Goal: Task Accomplishment & Management: Complete application form

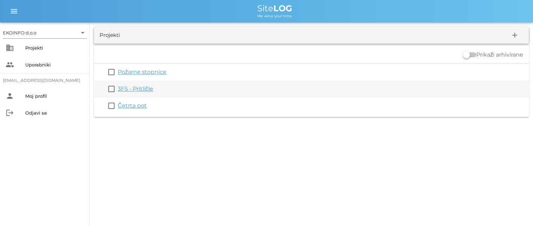
click at [137, 89] on link "3FS - Pritličje" at bounding box center [135, 88] width 35 height 7
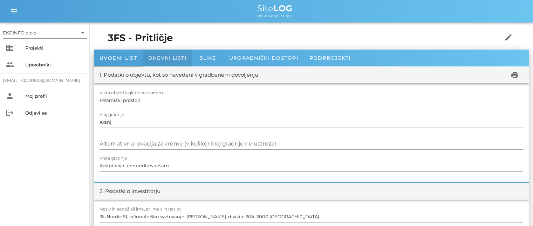
click at [162, 56] on span "Dnevni listi" at bounding box center [167, 58] width 38 height 6
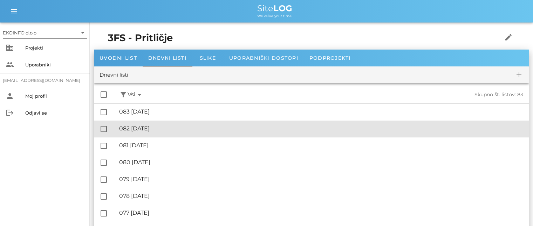
click at [168, 133] on div "🔏 082 [DATE] ✓ Podpisal: Nadzornik ✓ Podpisal: Sestavljalec ✓ Podpisal: Odgovor…" at bounding box center [321, 129] width 404 height 16
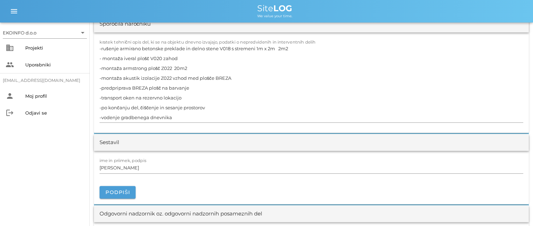
scroll to position [701, 0]
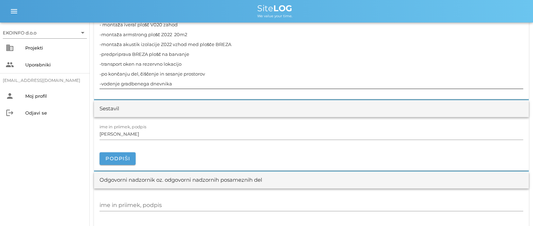
click at [212, 71] on textarea "-rušenje armirano betonske preklade in delno stene V018 s stremeni 1m x 2m 2m2 …" at bounding box center [312, 49] width 424 height 79
click at [189, 63] on textarea "-rušenje armirano betonske preklade in delno stene V018 s stremeni 1m x 2m 2m2 …" at bounding box center [312, 49] width 424 height 79
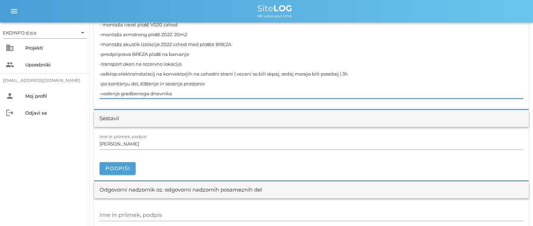
click at [271, 73] on textarea "-rušenje armirano betonske preklade in delno stene V018 s stremeni 1m x 2m 2m2 …" at bounding box center [312, 54] width 424 height 88
click at [351, 74] on textarea "-rušenje armirano betonske preklade in delno stene V018 s stremeni 1m x 2m 2m2 …" at bounding box center [312, 54] width 424 height 88
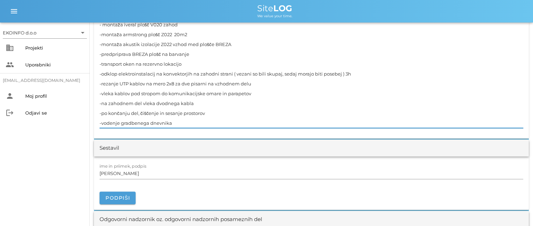
click at [159, 102] on textarea "-rušenje armirano betonske preklade in delno stene V018 s stremeni 1m x 2m 2m2 …" at bounding box center [312, 69] width 424 height 118
drag, startPoint x: 196, startPoint y: 102, endPoint x: 211, endPoint y: 110, distance: 17.4
click at [196, 102] on textarea "-rušenje armirano betonske preklade in delno stene V018 s stremeni 1m x 2m 2m2 …" at bounding box center [312, 69] width 424 height 118
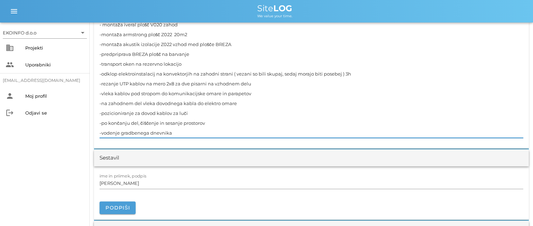
click at [260, 82] on textarea "-rušenje armirano betonske preklade in delno stene V018 s stremeni 1m x 2m 2m2 …" at bounding box center [312, 74] width 424 height 128
click at [258, 92] on textarea "-rušenje armirano betonske preklade in delno stene V018 s stremeni 1m x 2m 2m2 …" at bounding box center [312, 74] width 424 height 128
click at [253, 103] on textarea "-rušenje armirano betonske preklade in delno stene V018 s stremeni 1m x 2m 2m2 …" at bounding box center [312, 74] width 424 height 128
click at [204, 113] on textarea "-rušenje armirano betonske preklade in delno stene V018 s stremeni 1m x 2m 2m2 …" at bounding box center [312, 74] width 424 height 128
click at [238, 102] on textarea "-rušenje armirano betonske preklade in delno stene V018 s stremeni 1m x 2m 2m2 …" at bounding box center [312, 74] width 424 height 128
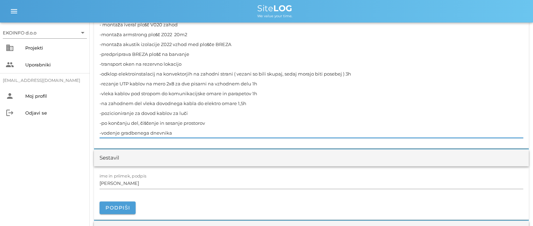
click at [200, 109] on textarea "-rušenje armirano betonske preklade in delno stene V018 s stremeni 1m x 2m 2m2 …" at bounding box center [312, 74] width 424 height 128
click at [213, 128] on textarea "-rušenje armirano betonske preklade in delno stene V018 s stremeni 1m x 2m 2m2 …" at bounding box center [312, 74] width 424 height 128
type textarea "-rušenje armirano betonske preklade in delno stene V018 s stremeni 1m x 2m 2m2 …"
click at [134, 182] on input "[PERSON_NAME]" at bounding box center [312, 182] width 424 height 11
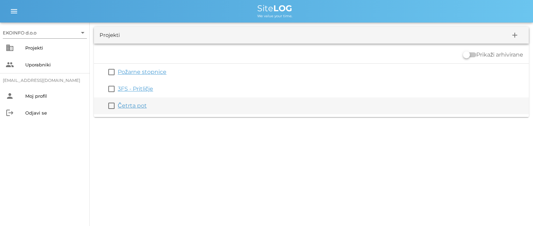
click at [133, 109] on div "Četrta pot" at bounding box center [322, 105] width 409 height 8
click at [134, 107] on link "Četrta pot" at bounding box center [132, 105] width 29 height 7
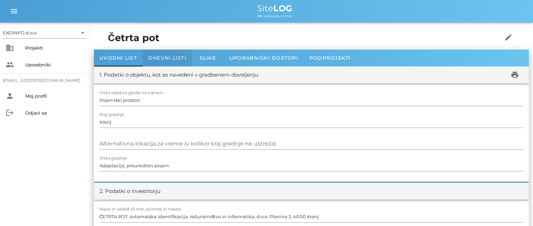
click at [160, 56] on span "Dnevni listi" at bounding box center [167, 58] width 38 height 6
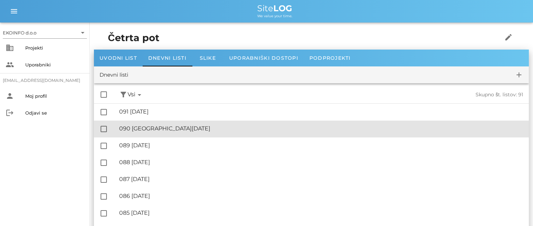
click at [157, 129] on div "🔏 090 [GEOGRAPHIC_DATA][DATE]" at bounding box center [321, 128] width 404 height 7
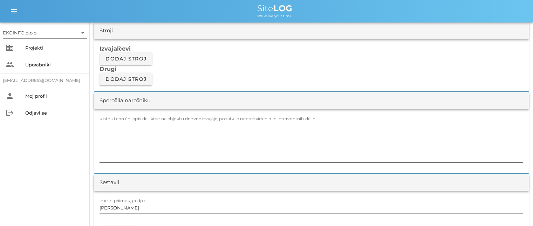
scroll to position [596, 0]
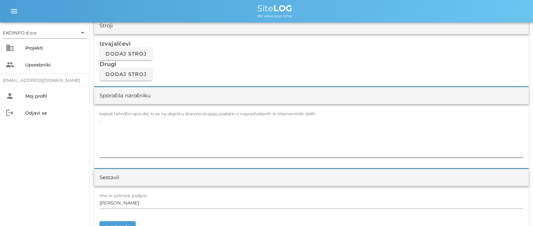
click at [105, 116] on textarea "." at bounding box center [312, 136] width 424 height 42
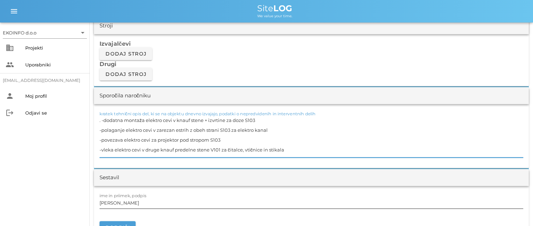
click at [129, 202] on input "[PERSON_NAME]" at bounding box center [312, 202] width 424 height 11
drag, startPoint x: 123, startPoint y: 119, endPoint x: 102, endPoint y: 119, distance: 21.0
click at [102, 119] on textarea ". -dodatna montaža elektro cevi v knauf stene + izvrtine za doze S103 -polaganj…" at bounding box center [312, 136] width 424 height 42
click at [105, 119] on textarea ". - montaža elektro cevi v knauf stene + izvrtine za doze S103 -polaganje elekt…" at bounding box center [312, 136] width 424 height 42
click at [241, 118] on textarea ". -montaža elektro cevi v knauf stene + izvrtine za doze S103 -polaganje elektr…" at bounding box center [312, 136] width 424 height 42
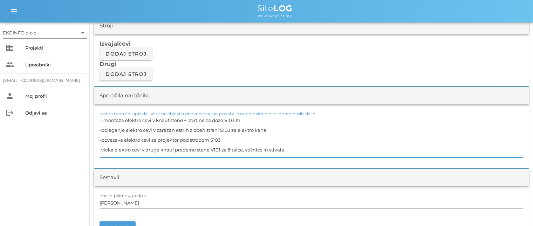
click at [272, 128] on textarea ". -montaža elektro cevi v knauf stene + izvrtine za doze S103 1h -polaganje ele…" at bounding box center [312, 136] width 424 height 42
click at [226, 139] on textarea ". -montaža elektro cevi v knauf stene + izvrtine za doze S103 1h -polaganje ele…" at bounding box center [312, 136] width 424 height 42
click at [291, 149] on textarea ". -montaža elektro cevi v knauf stene + izvrtine za doze S103 1h -polaganje ele…" at bounding box center [312, 136] width 424 height 42
click at [133, 203] on input "[PERSON_NAME]" at bounding box center [312, 202] width 424 height 11
drag, startPoint x: 235, startPoint y: 119, endPoint x: 104, endPoint y: 119, distance: 130.5
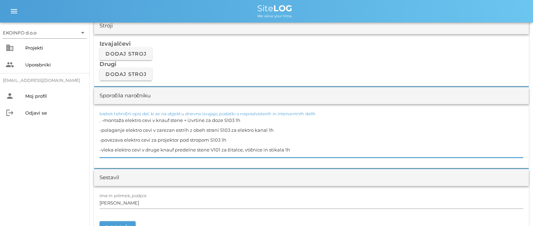
click at [104, 119] on textarea ". -montaža elektro cevi v knauf stene + izvrtine za doze S103 1h -polaganje ele…" at bounding box center [312, 136] width 424 height 42
drag, startPoint x: 265, startPoint y: 129, endPoint x: 211, endPoint y: 130, distance: 54.4
click at [210, 130] on textarea ". -montaža elektro cevi v knauf stene + izvrtine za doze S103 1h -polaganje ele…" at bounding box center [312, 136] width 424 height 42
click at [292, 139] on textarea ". -montaža elektro cevi v knauf stene + izvrtine za doze S103 1h -polaganje ele…" at bounding box center [312, 136] width 424 height 42
drag, startPoint x: 267, startPoint y: 129, endPoint x: 102, endPoint y: 128, distance: 164.8
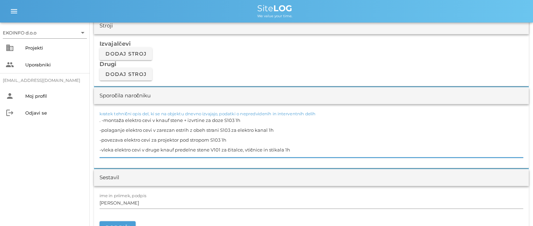
click at [102, 128] on textarea ". -montaža elektro cevi v knauf stene + izvrtine za doze S103 1h -polaganje ele…" at bounding box center [312, 136] width 424 height 42
click at [240, 139] on textarea ". -montaža elektro cevi v knauf stene + izvrtine za doze S103 1h -polaganje ele…" at bounding box center [312, 136] width 424 height 42
drag, startPoint x: 220, startPoint y: 138, endPoint x: 101, endPoint y: 138, distance: 119.6
click at [101, 138] on textarea ". -montaža elektro cevi v knauf stene + izvrtine za doze S103 1h -polaganje ele…" at bounding box center [312, 136] width 424 height 42
drag, startPoint x: 282, startPoint y: 148, endPoint x: 101, endPoint y: 146, distance: 181.0
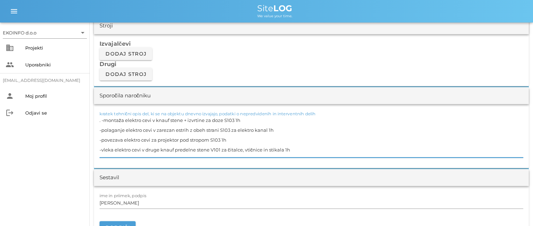
click at [101, 146] on textarea ". -montaža elektro cevi v knauf stene + izvrtine za doze S103 1h -polaganje ele…" at bounding box center [312, 136] width 424 height 42
click at [237, 119] on textarea ". -montaža elektro cevi v knauf stene + izvrtine za doze S103 1h -polaganje ele…" at bounding box center [312, 136] width 424 height 42
click at [270, 129] on textarea ". -montaža elektro cevi v knauf stene + izvrtine za doze S103 2h -polaganje ele…" at bounding box center [312, 136] width 424 height 42
click at [286, 148] on textarea ". -montaža elektro cevi v knauf stene + izvrtine za doze S103 2h -polaganje ele…" at bounding box center [312, 136] width 424 height 42
click at [133, 202] on input "[PERSON_NAME]" at bounding box center [312, 202] width 424 height 11
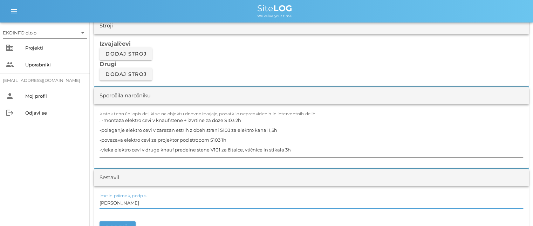
click at [102, 119] on textarea ". -montaža elektro cevi v knauf stene + izvrtine za doze S103 2h -polaganje ele…" at bounding box center [312, 136] width 424 height 42
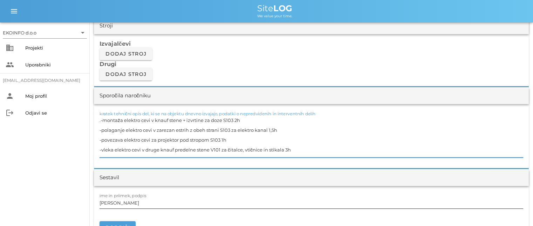
type textarea ".-montaža elektro cevi v knauf stene + izvrtine za doze S103 2h -polaganje elek…"
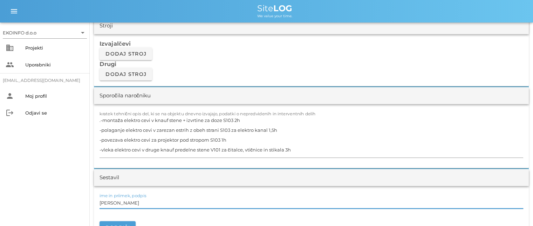
click at [134, 200] on input "[PERSON_NAME]" at bounding box center [312, 202] width 424 height 11
click at [133, 203] on input "[PERSON_NAME]" at bounding box center [312, 202] width 424 height 11
